Goal: Communication & Community: Answer question/provide support

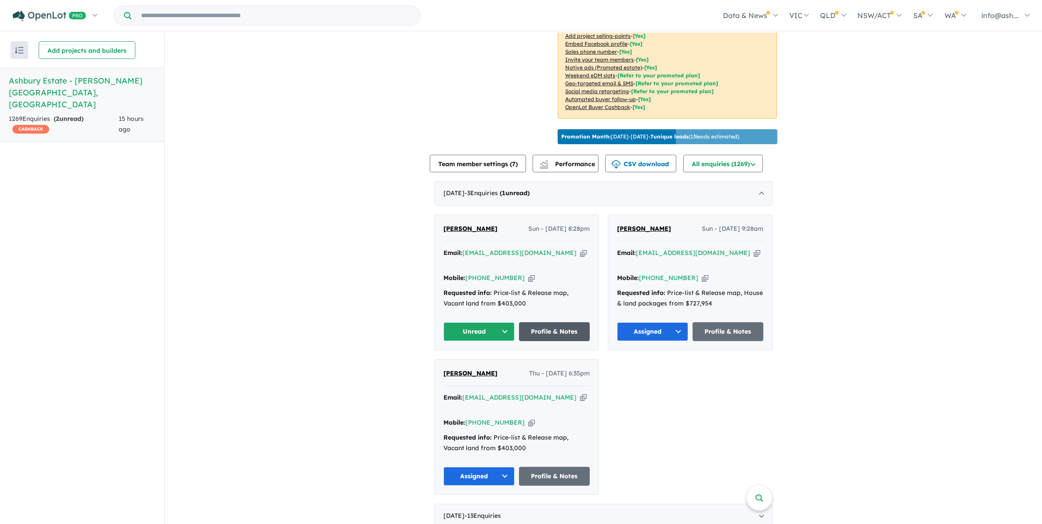
click at [556, 322] on link "Profile & Notes" at bounding box center [554, 331] width 71 height 19
click at [503, 322] on button "Unread" at bounding box center [478, 331] width 71 height 19
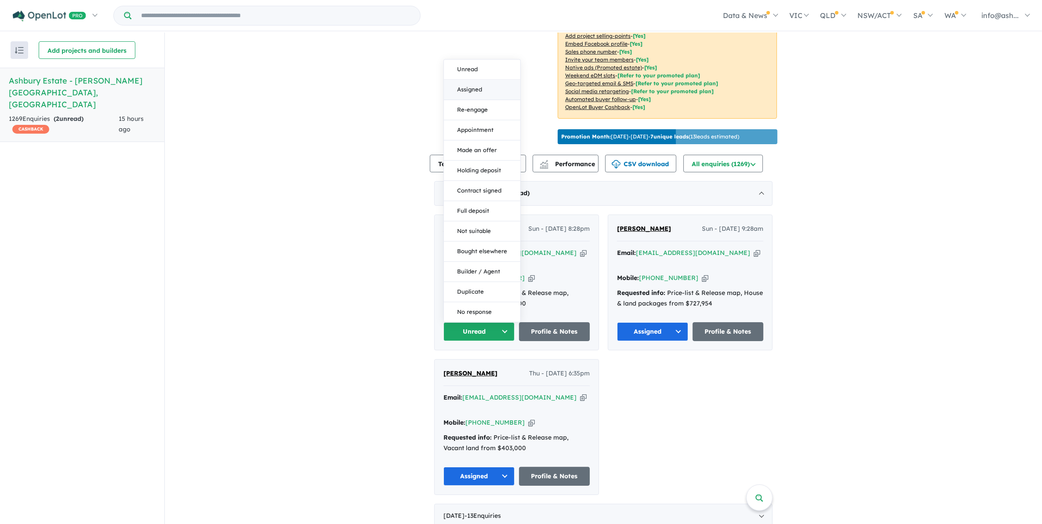
click at [470, 80] on button "Assigned" at bounding box center [482, 90] width 76 height 20
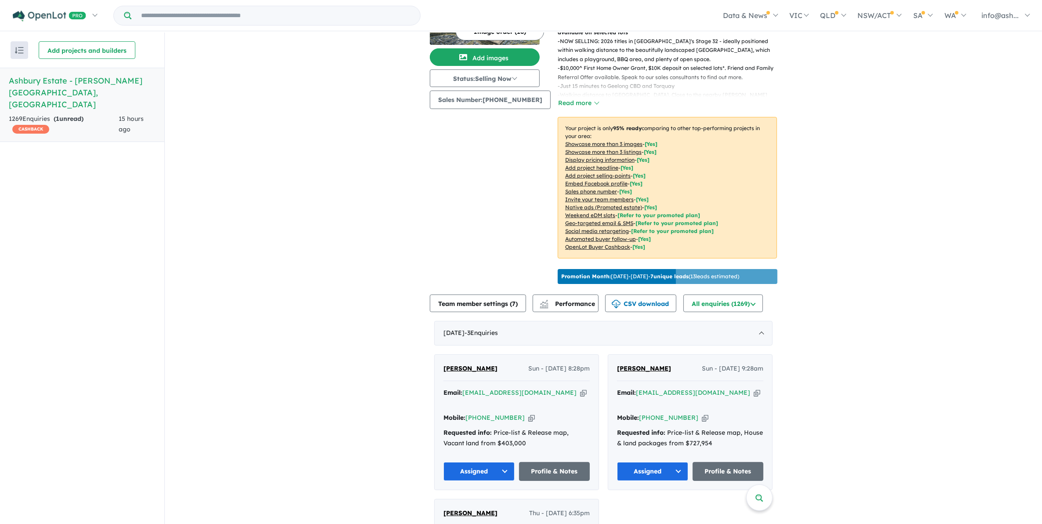
scroll to position [0, 0]
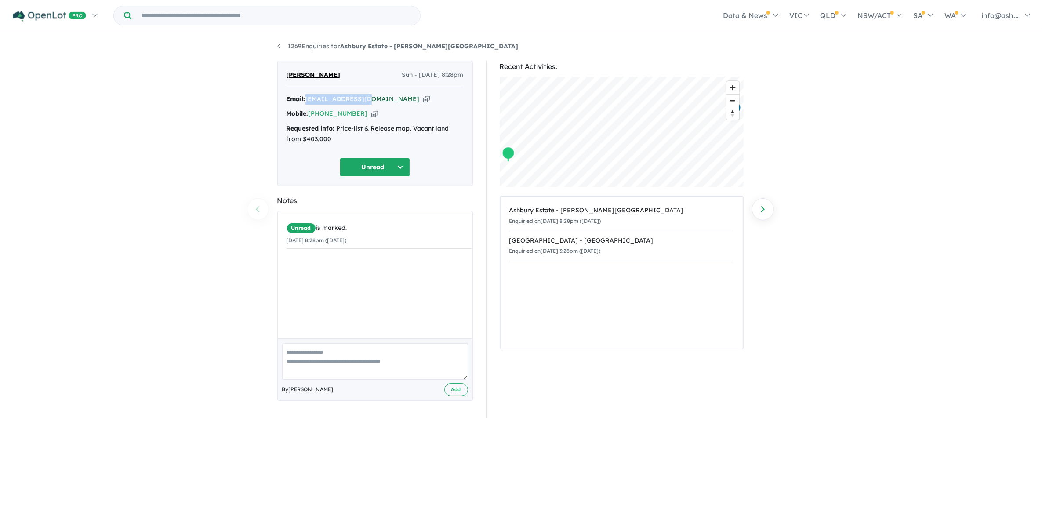
drag, startPoint x: 363, startPoint y: 98, endPoint x: 308, endPoint y: 97, distance: 55.8
click at [308, 97] on div "Email: m.e.trev@live.com Copied!" at bounding box center [374, 99] width 177 height 11
copy a%20Ashbury%20Estate%20-%20Armstrong%20Creek"] "[EMAIL_ADDRESS][DOMAIN_NAME]"
